Goal: Task Accomplishment & Management: Manage account settings

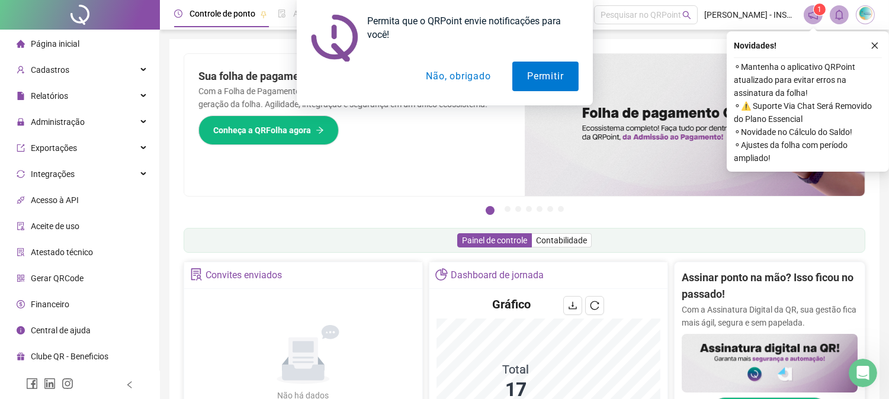
click at [873, 45] on div "Permita que o QRPoint envie notificações para você! Permitir Não, obrigado" at bounding box center [444, 52] width 889 height 105
click at [446, 73] on button "Não, obrigado" at bounding box center [458, 77] width 94 height 30
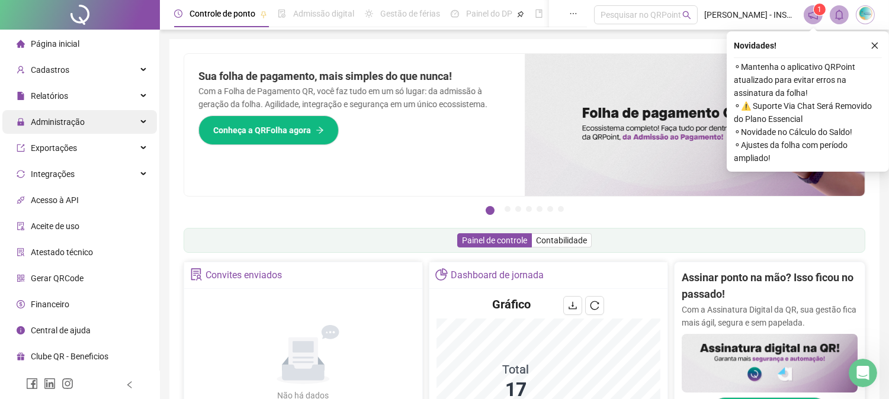
click at [79, 121] on span "Administração" at bounding box center [58, 121] width 54 height 9
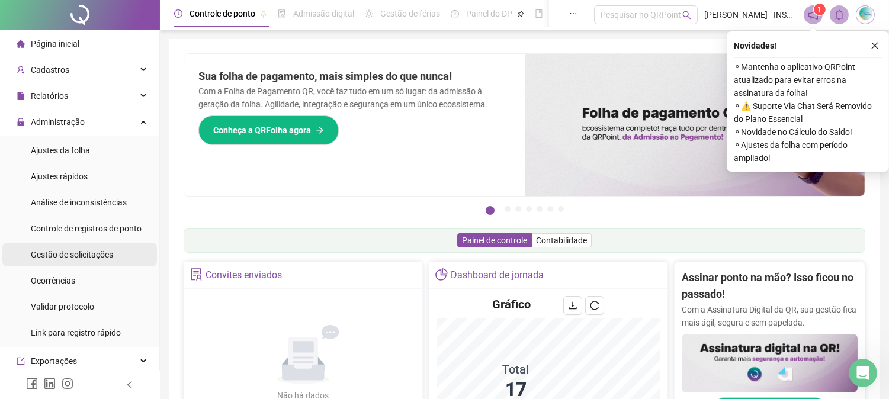
click at [73, 255] on span "Gestão de solicitações" at bounding box center [72, 254] width 82 height 9
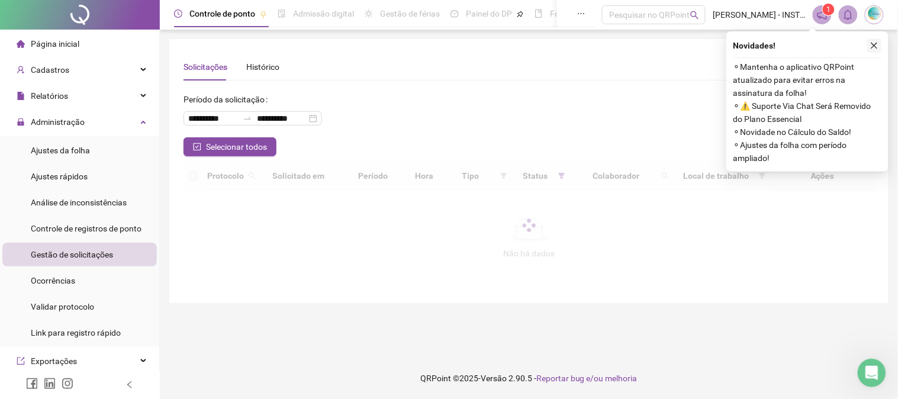
click at [875, 46] on icon "close" at bounding box center [875, 46] width 7 height 7
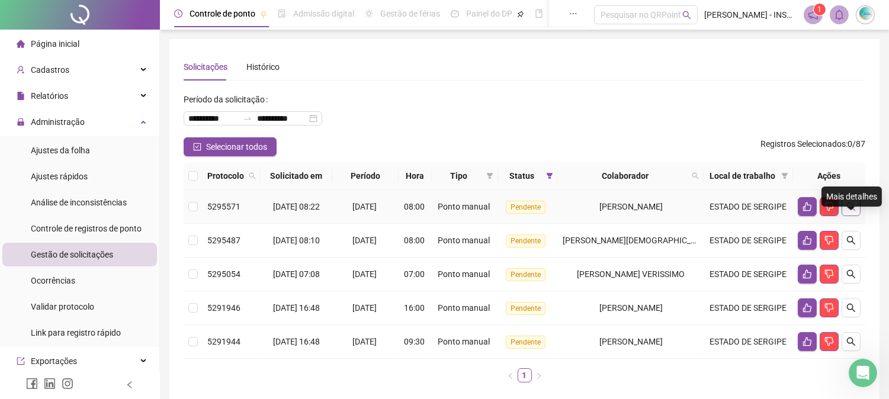
click at [850, 211] on icon "search" at bounding box center [850, 206] width 9 height 9
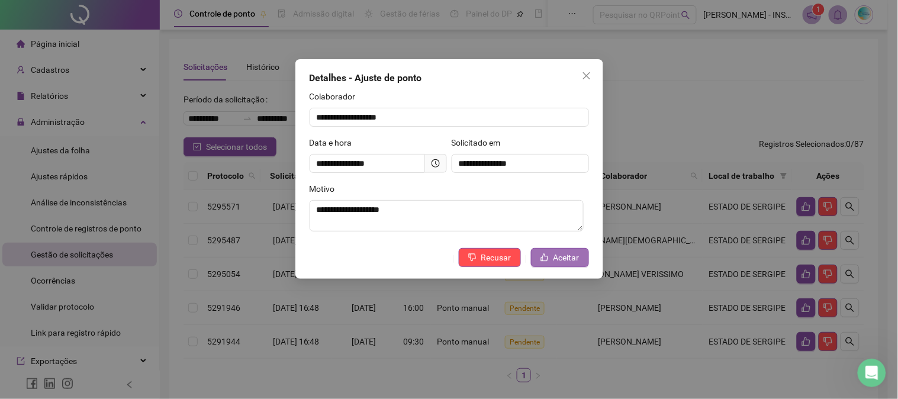
click at [567, 261] on span "Aceitar" at bounding box center [567, 257] width 26 height 13
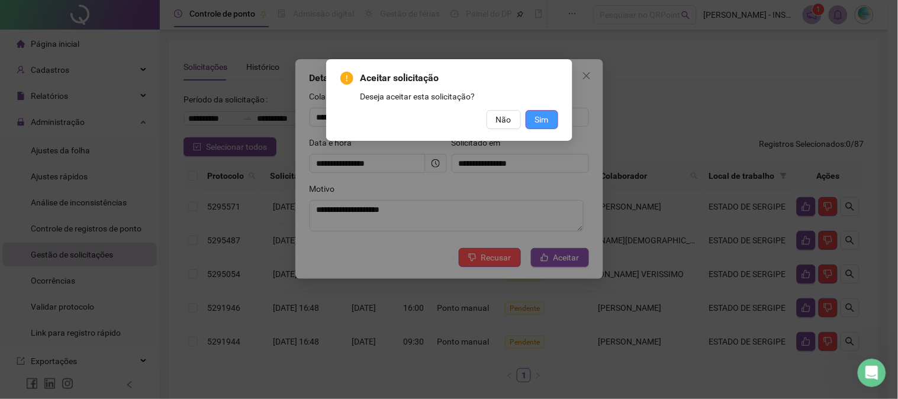
click at [547, 124] on span "Sim" at bounding box center [542, 119] width 14 height 13
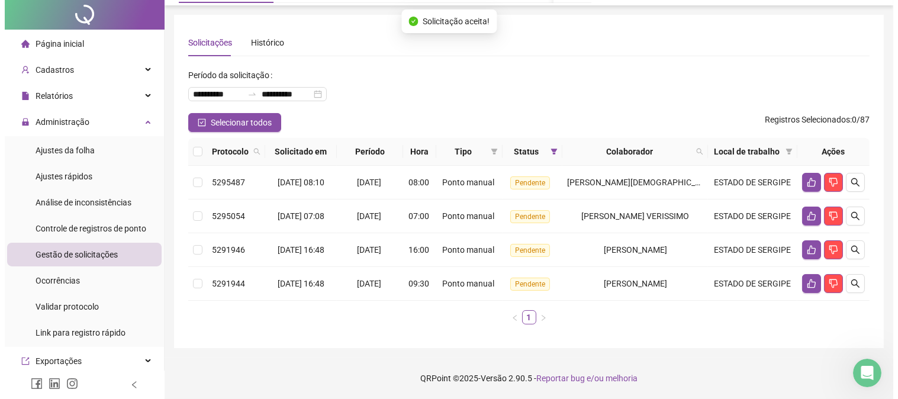
scroll to position [66, 0]
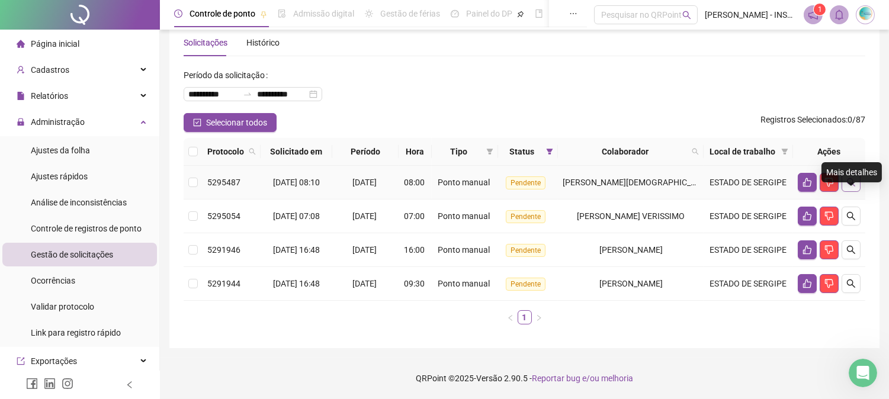
click at [857, 173] on button "button" at bounding box center [850, 182] width 19 height 19
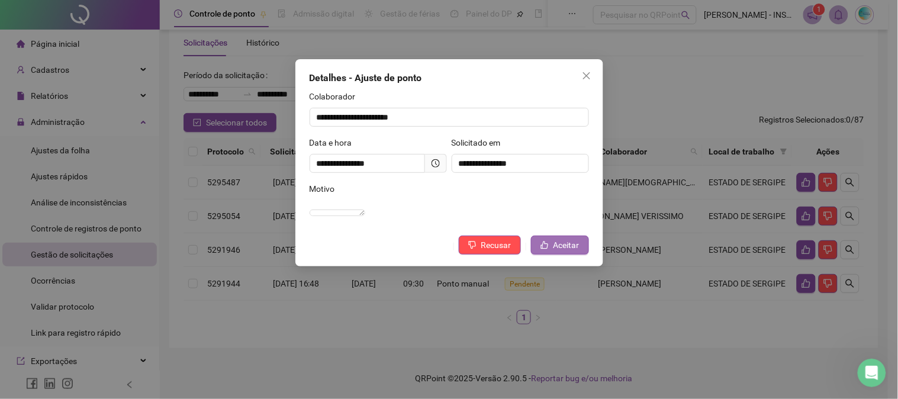
click at [566, 252] on span "Aceitar" at bounding box center [567, 245] width 26 height 13
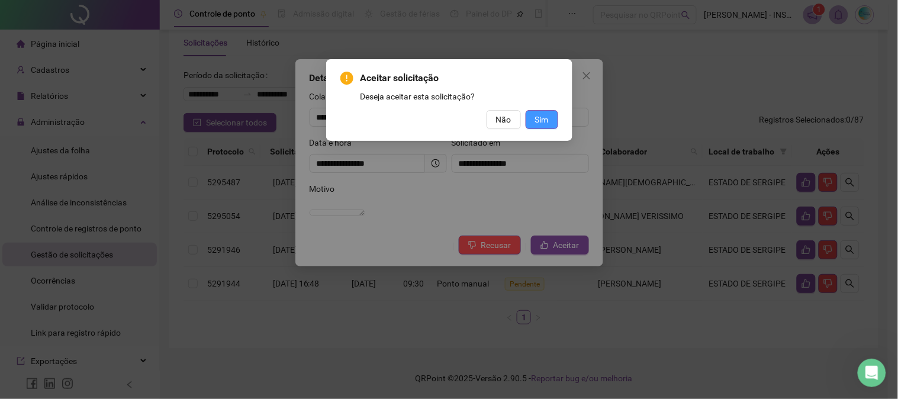
click at [548, 121] on span "Sim" at bounding box center [542, 119] width 14 height 13
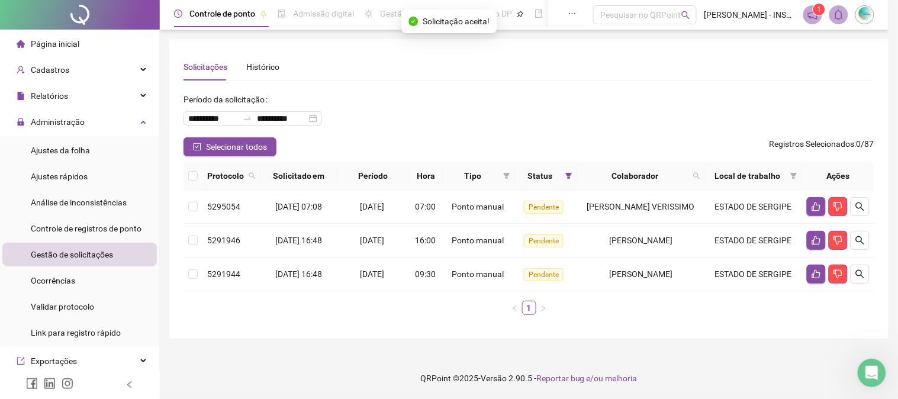
scroll to position [0, 0]
click at [859, 205] on icon "search" at bounding box center [860, 206] width 9 height 9
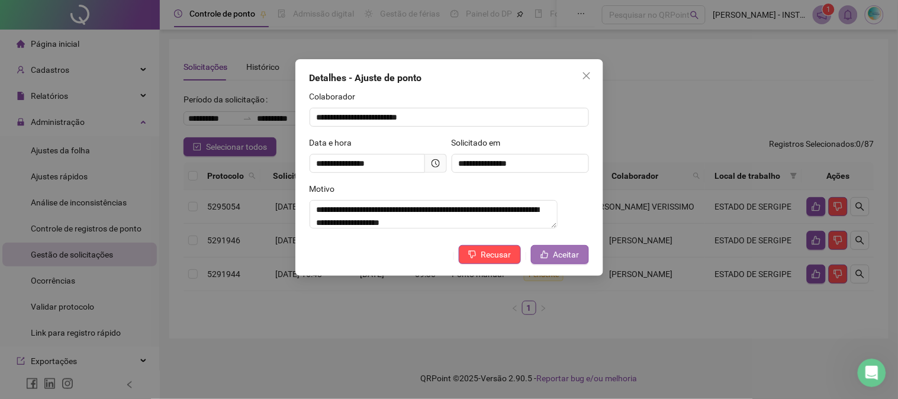
click at [576, 253] on button "Aceitar" at bounding box center [560, 254] width 58 height 19
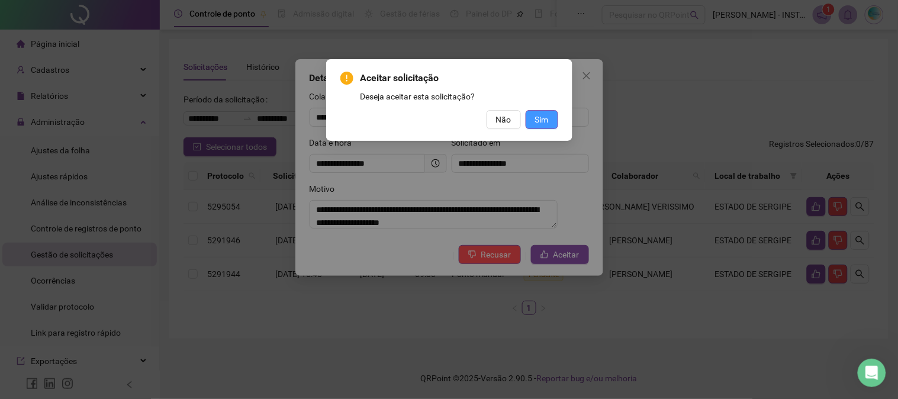
click at [551, 126] on button "Sim" at bounding box center [542, 119] width 33 height 19
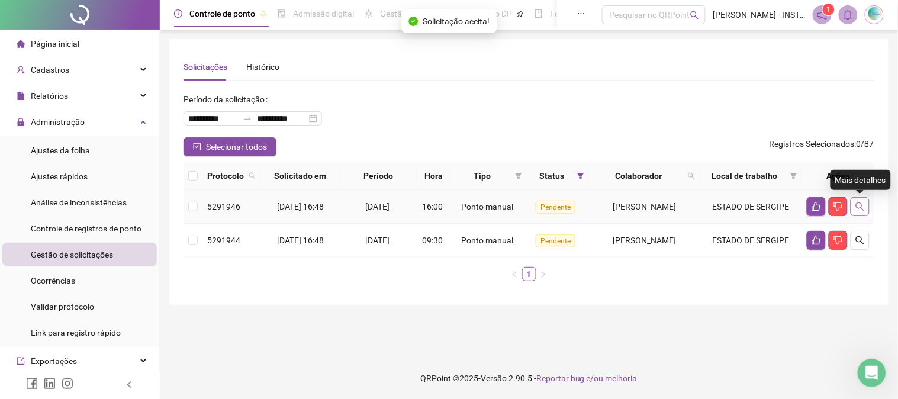
click at [857, 207] on icon "search" at bounding box center [860, 207] width 8 height 8
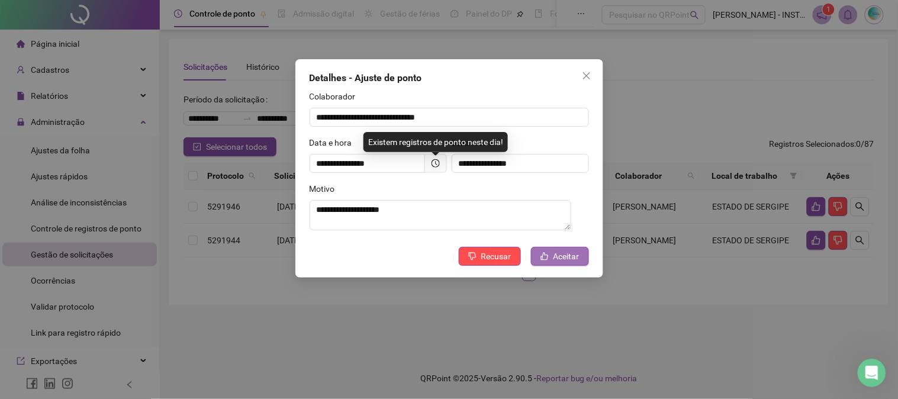
click at [557, 256] on span "Aceitar" at bounding box center [567, 256] width 26 height 13
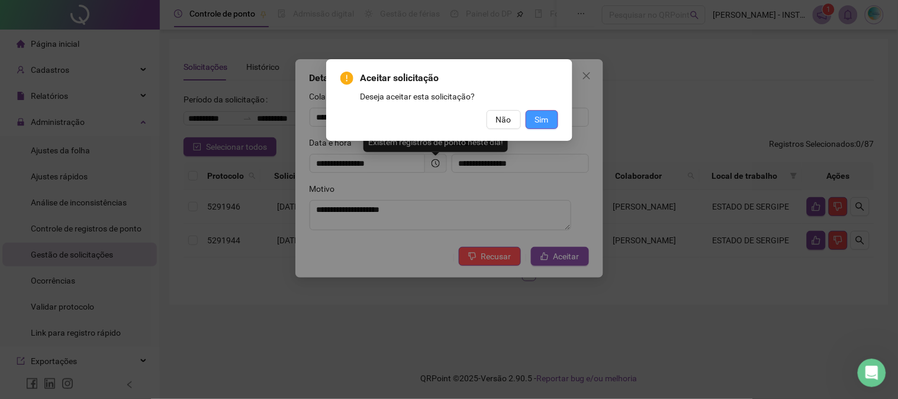
click at [546, 113] on span "Sim" at bounding box center [542, 119] width 14 height 13
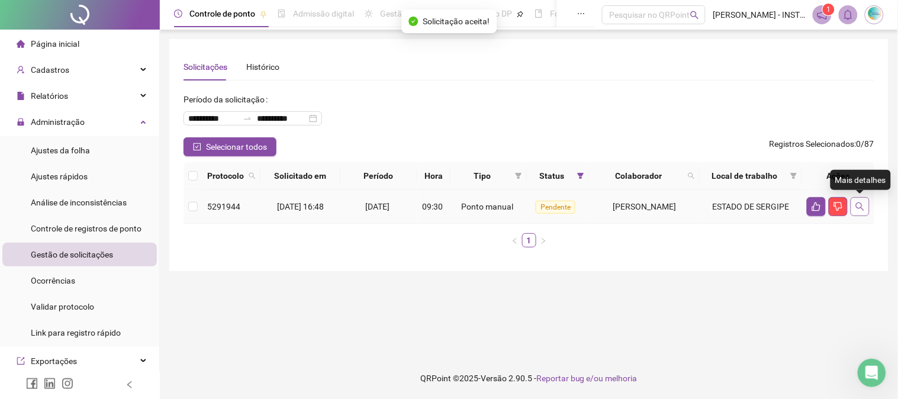
click at [859, 204] on icon "search" at bounding box center [860, 206] width 9 height 9
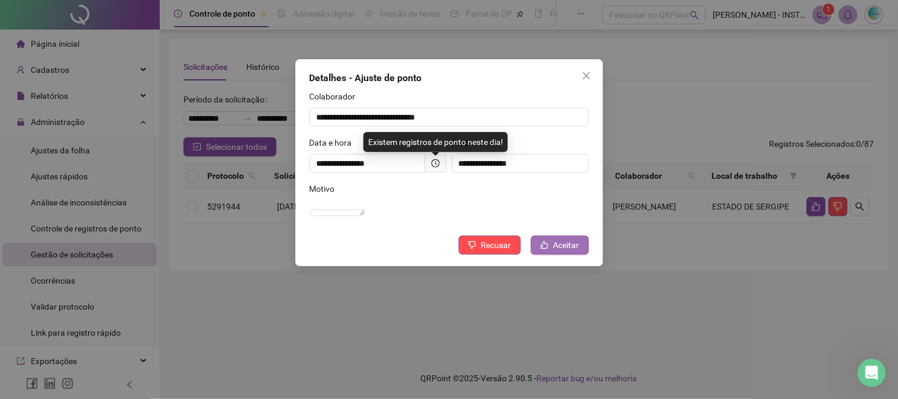
click at [578, 255] on button "Aceitar" at bounding box center [560, 245] width 58 height 19
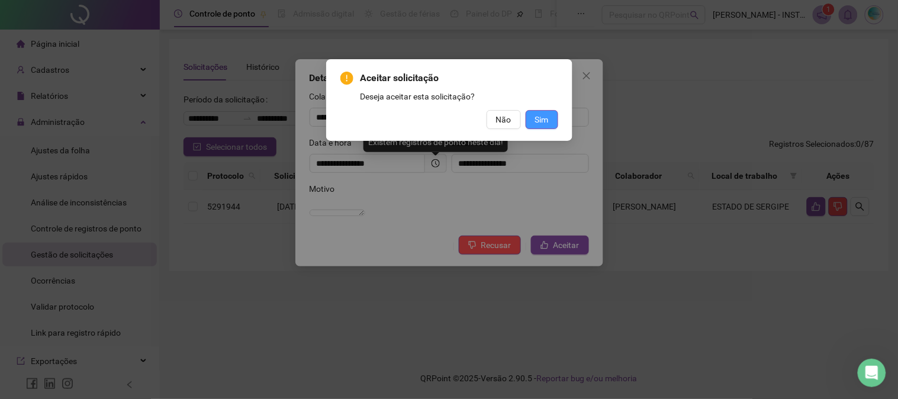
click at [546, 124] on span "Sim" at bounding box center [542, 119] width 14 height 13
